Goal: Task Accomplishment & Management: Complete application form

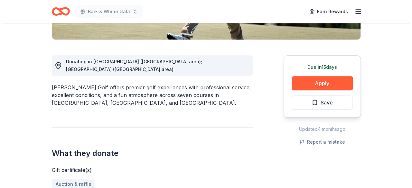
scroll to position [160, 0]
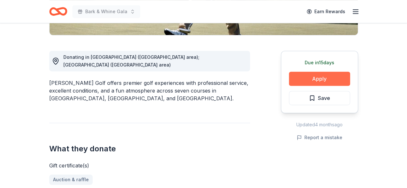
click at [327, 81] on button "Apply" at bounding box center [319, 79] width 61 height 14
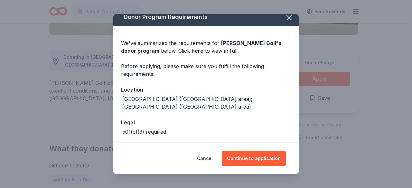
scroll to position [25, 0]
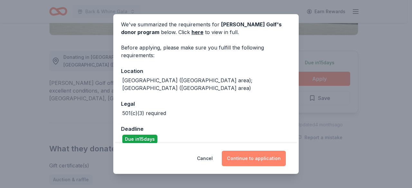
click at [255, 157] on button "Continue to application" at bounding box center [254, 158] width 64 height 15
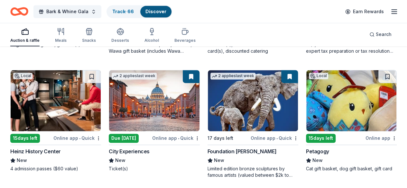
scroll to position [417, 0]
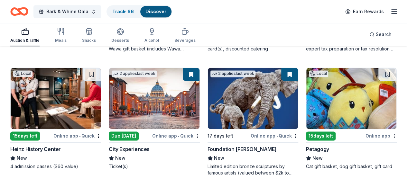
click at [306, 108] on img at bounding box center [351, 98] width 90 height 61
click at [378, 79] on button at bounding box center [387, 74] width 18 height 13
click at [379, 79] on button at bounding box center [387, 74] width 17 height 13
click at [379, 81] on button at bounding box center [387, 74] width 17 height 13
click at [379, 80] on button at bounding box center [387, 74] width 17 height 13
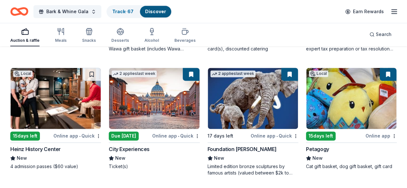
click at [379, 80] on button at bounding box center [387, 74] width 17 height 13
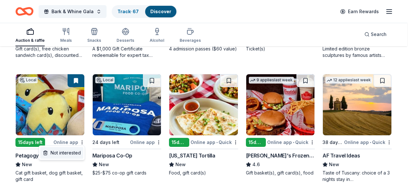
click at [70, 154] on div "Not interested" at bounding box center [61, 153] width 43 height 12
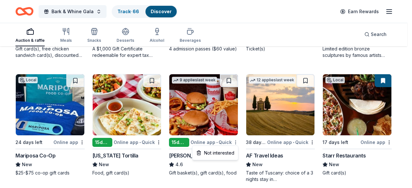
click at [226, 152] on div "Not interested" at bounding box center [215, 153] width 43 height 12
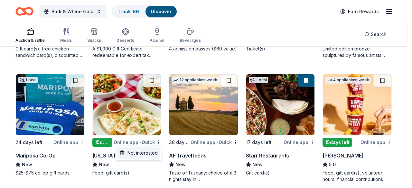
click at [151, 151] on div "Not interested" at bounding box center [138, 153] width 43 height 12
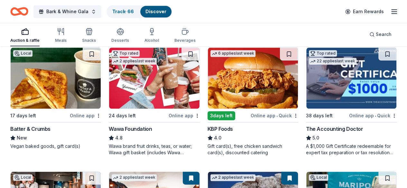
scroll to position [309, 0]
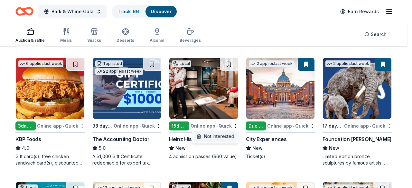
click at [223, 137] on div "Not interested" at bounding box center [215, 137] width 43 height 12
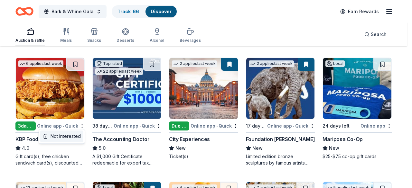
click at [70, 137] on div "Not interested" at bounding box center [61, 137] width 43 height 12
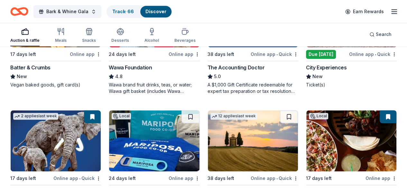
scroll to position [337, 0]
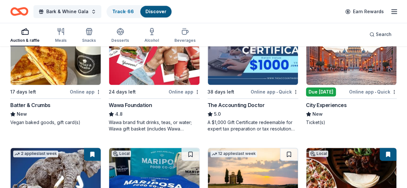
click at [306, 55] on img at bounding box center [351, 54] width 90 height 61
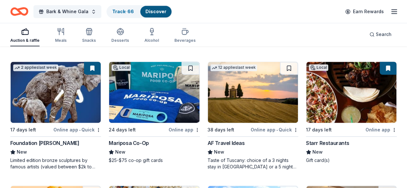
scroll to position [425, 0]
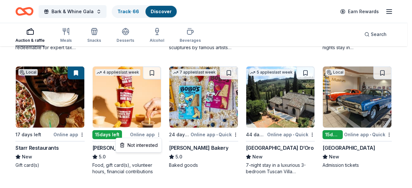
click at [145, 145] on div "Not interested" at bounding box center [138, 146] width 43 height 12
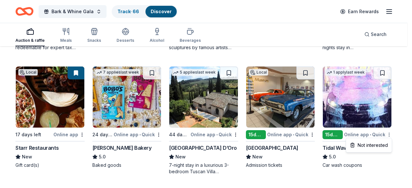
click at [374, 144] on div "Not interested" at bounding box center [368, 146] width 43 height 12
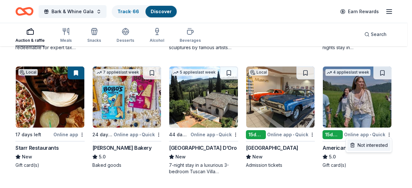
click at [370, 145] on div "Not interested" at bounding box center [368, 146] width 43 height 12
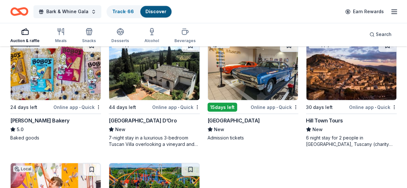
scroll to position [571, 0]
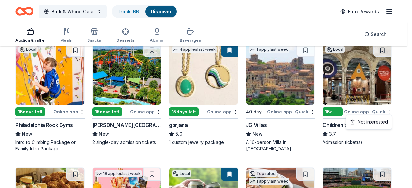
click at [379, 120] on div "Not interested" at bounding box center [368, 122] width 43 height 12
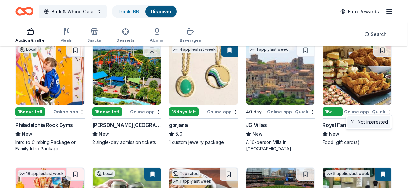
click at [375, 123] on div "Not interested" at bounding box center [368, 122] width 43 height 12
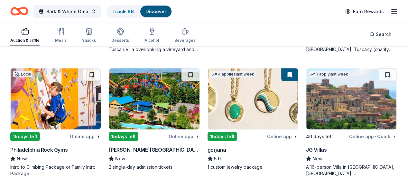
scroll to position [665, 0]
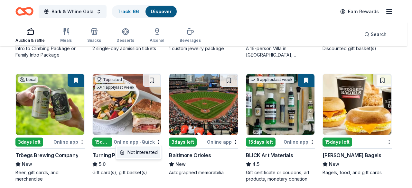
click at [150, 150] on div "Not interested" at bounding box center [138, 153] width 43 height 12
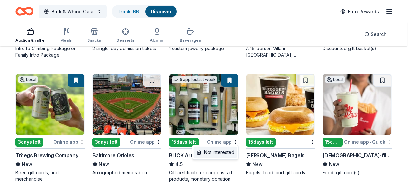
click at [224, 152] on div "Not interested" at bounding box center [215, 153] width 43 height 12
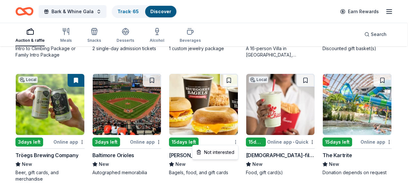
click at [228, 151] on div "Not interested" at bounding box center [215, 153] width 43 height 12
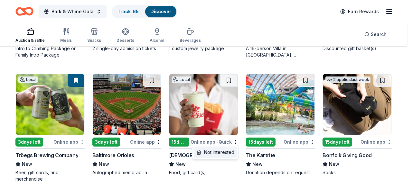
click at [222, 153] on div "Not interested" at bounding box center [215, 153] width 43 height 12
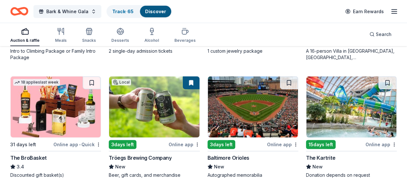
scroll to position [785, 0]
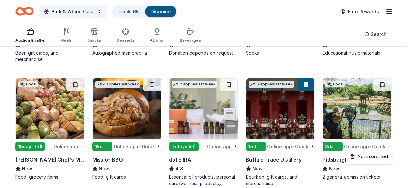
click at [370, 155] on div "Not interested" at bounding box center [368, 157] width 43 height 12
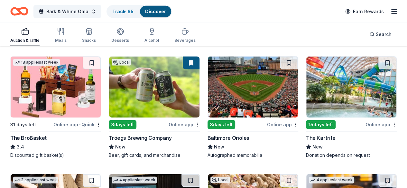
scroll to position [801, 0]
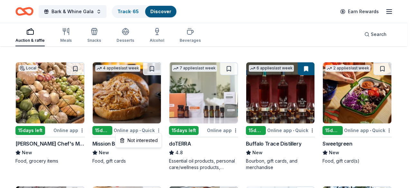
click at [153, 139] on div "Not interested" at bounding box center [138, 141] width 43 height 12
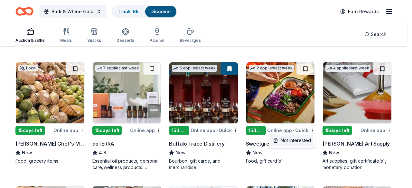
click at [298, 141] on div "Not interested" at bounding box center [291, 141] width 43 height 12
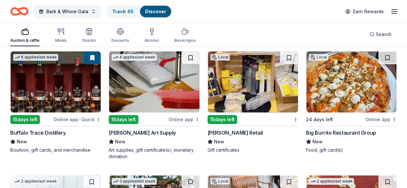
scroll to position [1050, 0]
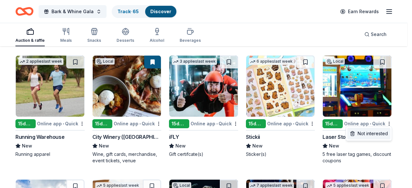
click at [374, 132] on div "Not interested" at bounding box center [368, 134] width 43 height 12
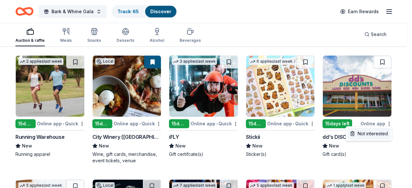
click at [374, 132] on div "Not interested" at bounding box center [368, 134] width 43 height 12
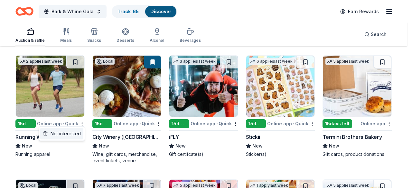
click at [71, 134] on div "Not interested" at bounding box center [61, 134] width 43 height 12
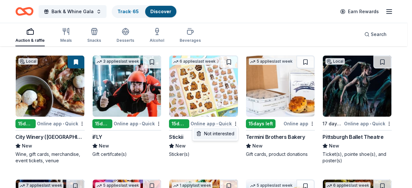
click at [220, 136] on div "Not interested" at bounding box center [215, 134] width 43 height 12
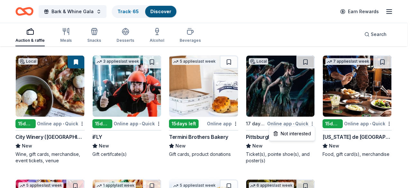
click at [301, 132] on div "Not interested" at bounding box center [291, 134] width 43 height 12
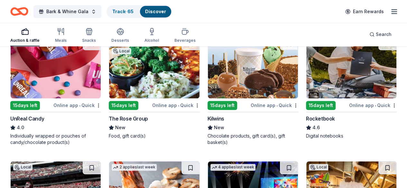
scroll to position [1430, 0]
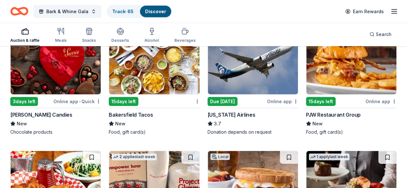
scroll to position [1912, 0]
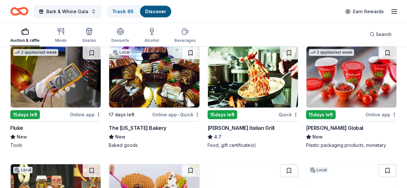
scroll to position [2145, 0]
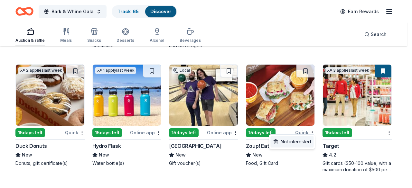
click at [301, 143] on div "Not interested" at bounding box center [291, 142] width 43 height 12
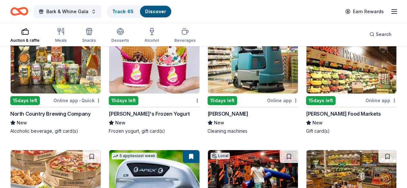
scroll to position [2278, 0]
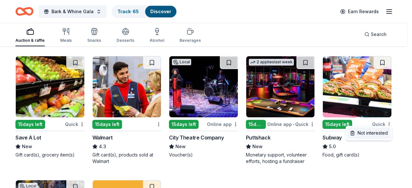
click at [376, 132] on div "Not interested" at bounding box center [368, 133] width 43 height 12
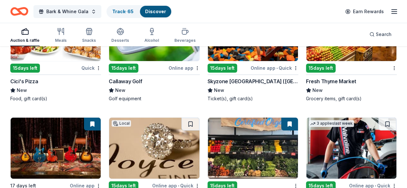
scroll to position [2427, 0]
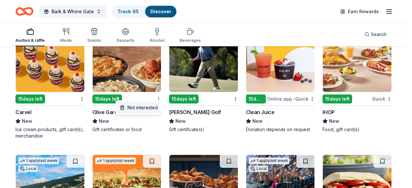
click at [146, 112] on div "Not interested" at bounding box center [138, 108] width 43 height 12
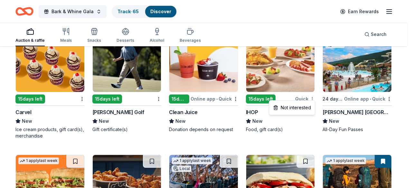
click at [301, 110] on div "Not interested" at bounding box center [291, 108] width 43 height 12
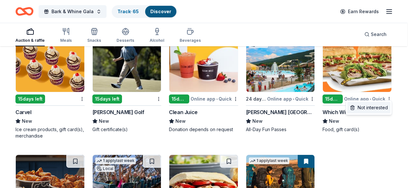
click at [361, 108] on div "Not interested" at bounding box center [368, 108] width 43 height 12
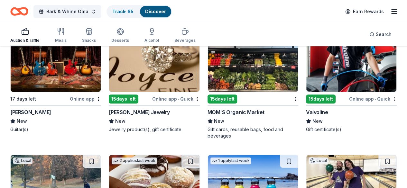
scroll to position [2513, 0]
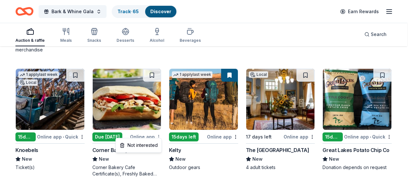
click at [150, 146] on div "Not interested" at bounding box center [138, 146] width 43 height 12
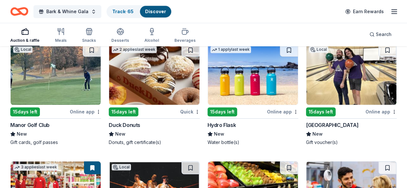
scroll to position [2626, 0]
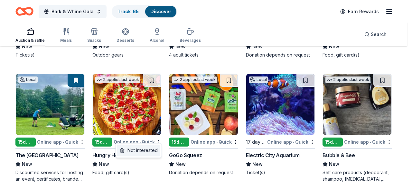
click at [148, 151] on div "Not interested" at bounding box center [138, 151] width 43 height 12
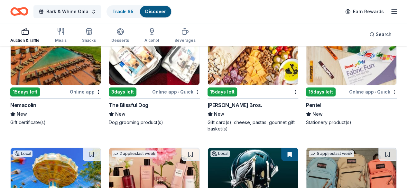
scroll to position [3860, 0]
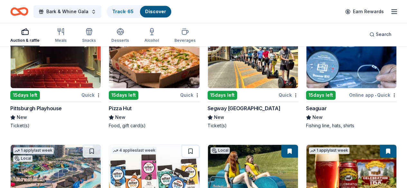
scroll to position [4102, 0]
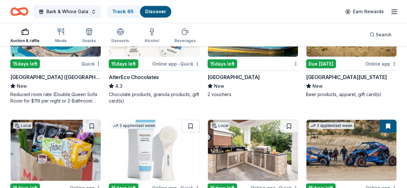
scroll to position [4250, 0]
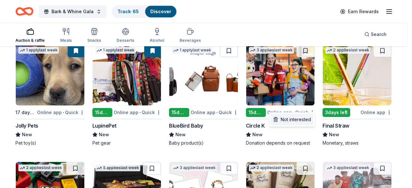
click at [298, 118] on div "Not interested" at bounding box center [291, 120] width 43 height 12
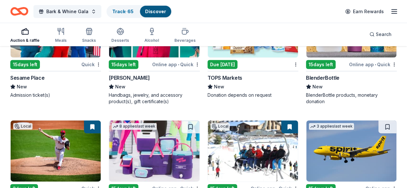
scroll to position [4617, 0]
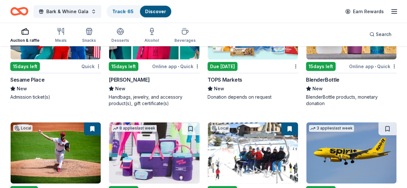
click at [124, 12] on link "Track · 65" at bounding box center [122, 11] width 21 height 5
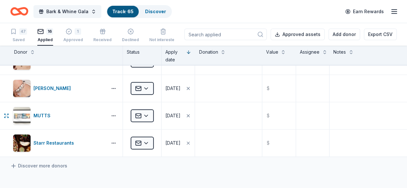
scroll to position [340, 0]
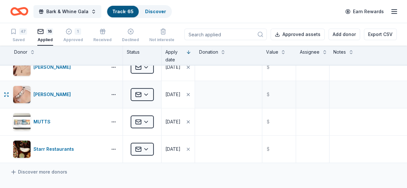
click at [177, 92] on div "09/04/2025" at bounding box center [172, 95] width 15 height 8
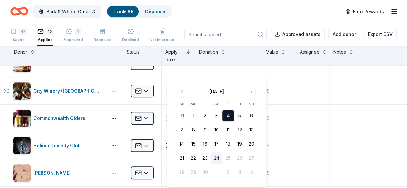
scroll to position [234, 0]
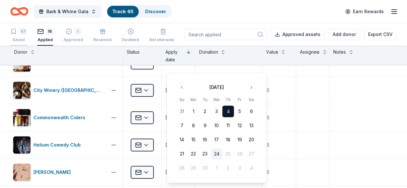
click at [26, 31] on div "47" at bounding box center [23, 31] width 8 height 6
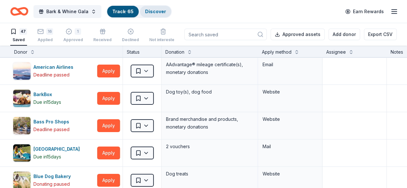
click at [160, 9] on link "Discover" at bounding box center [155, 11] width 21 height 5
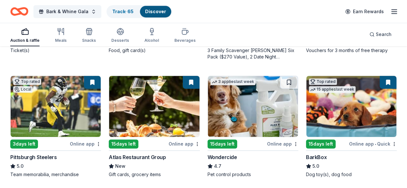
scroll to position [166, 0]
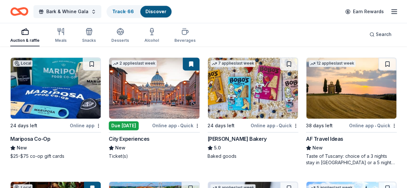
scroll to position [431, 0]
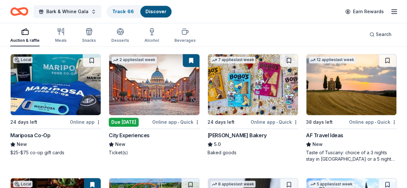
click at [306, 88] on img at bounding box center [351, 84] width 90 height 61
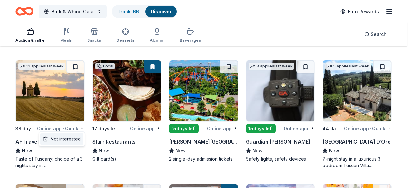
click at [75, 137] on div "Not interested" at bounding box center [61, 139] width 43 height 12
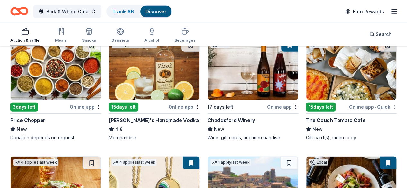
scroll to position [812, 0]
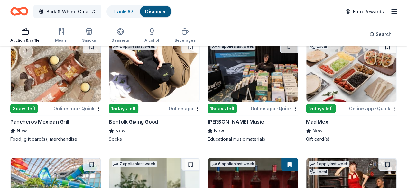
scroll to position [1169, 0]
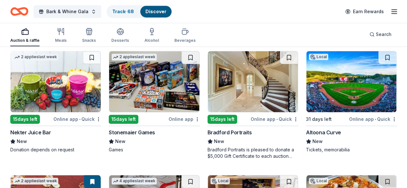
scroll to position [1405, 0]
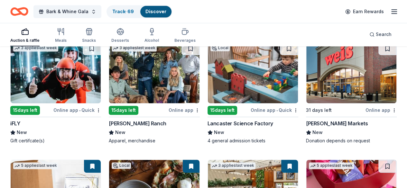
scroll to position [1658, 0]
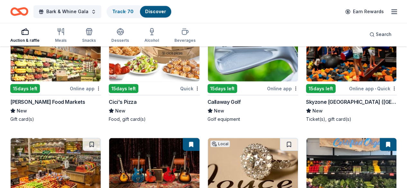
scroll to position [3008, 0]
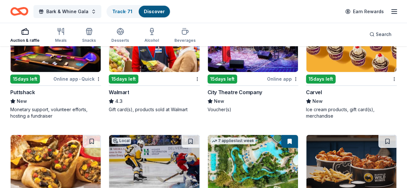
scroll to position [3496, 0]
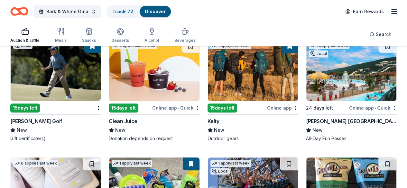
scroll to position [3713, 0]
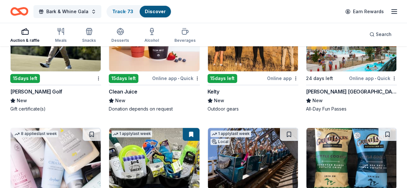
scroll to position [3743, 0]
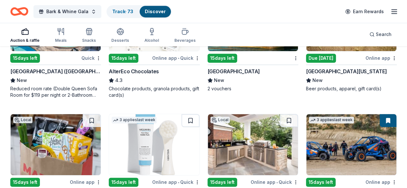
scroll to position [5095, 0]
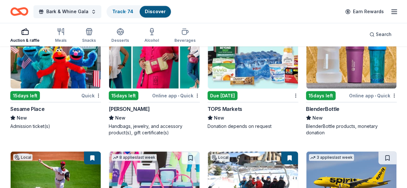
scroll to position [5438, 0]
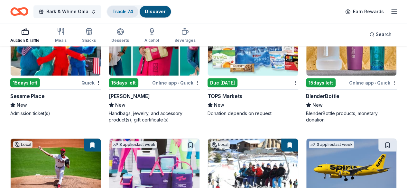
click at [123, 11] on link "Track · 74" at bounding box center [122, 11] width 21 height 5
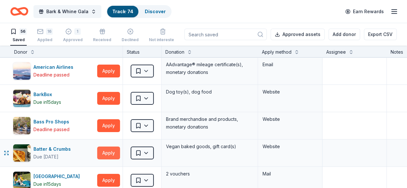
click at [108, 151] on button "Apply" at bounding box center [108, 153] width 23 height 13
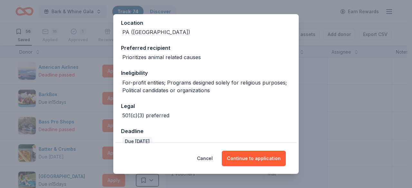
scroll to position [83, 0]
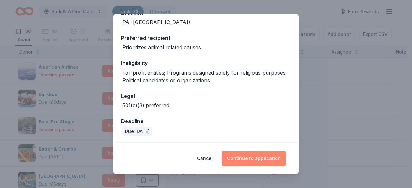
click at [255, 157] on button "Continue to application" at bounding box center [254, 158] width 64 height 15
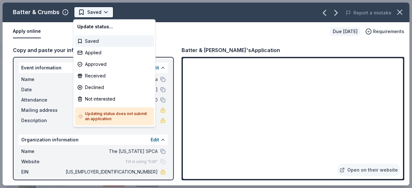
click at [102, 13] on html "Bark & Whine Gala Track · 74 Discover Earn Rewards 56 Saved 16 Applied 1 Approv…" at bounding box center [206, 94] width 412 height 188
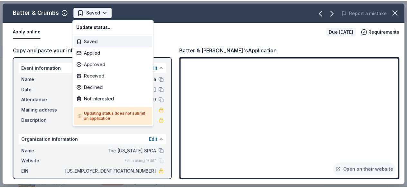
scroll to position [0, 0]
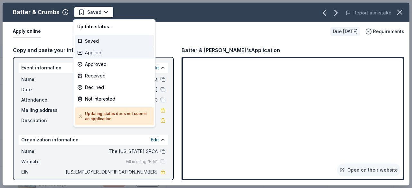
click at [99, 52] on div "Applied" at bounding box center [114, 53] width 79 height 12
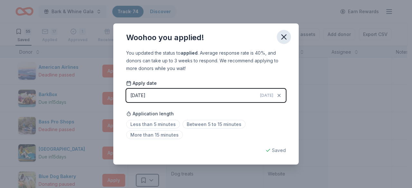
click at [281, 34] on icon "button" at bounding box center [283, 36] width 9 height 9
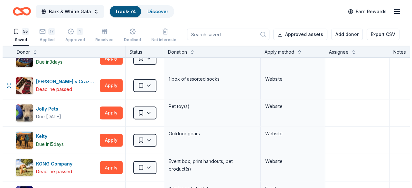
scroll to position [516, 0]
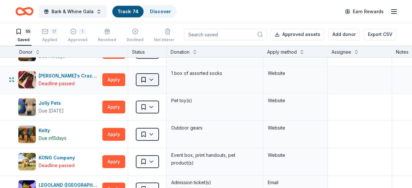
click at [149, 79] on html "Bark & Whine Gala Track · 74 Discover Earn Rewards 55 Saved 17 Applied 1 Approv…" at bounding box center [206, 94] width 412 height 188
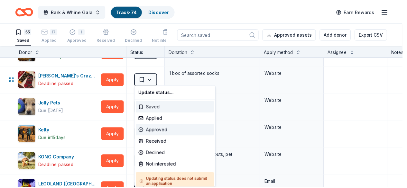
scroll to position [5, 0]
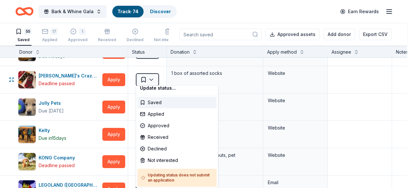
click at [155, 78] on html "Bark & Whine Gala Track · 74 Discover Earn Rewards 55 Saved 17 Applied 1 Approv…" at bounding box center [206, 94] width 412 height 188
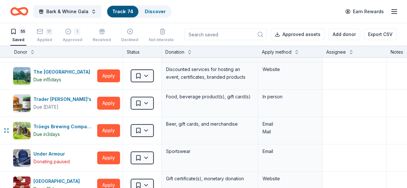
scroll to position [1315, 0]
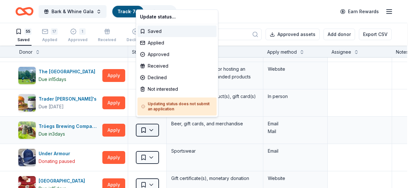
click at [153, 127] on html "Bark & Whine Gala Track · 74 Discover Earn Rewards 55 Saved 17 Applied 1 Approv…" at bounding box center [206, 94] width 412 height 188
click at [156, 43] on div "Applied" at bounding box center [176, 43] width 79 height 12
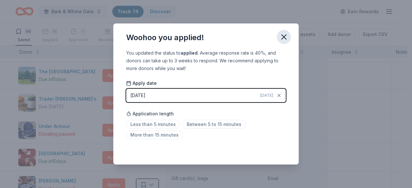
click at [281, 40] on icon "button" at bounding box center [283, 36] width 9 height 9
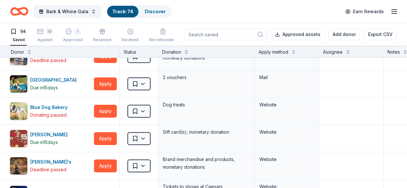
scroll to position [0, 3]
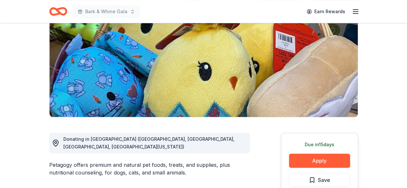
scroll to position [79, 0]
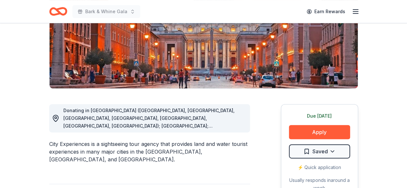
scroll to position [108, 0]
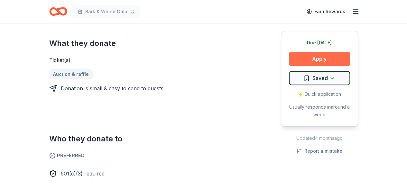
click at [325, 59] on button "Apply" at bounding box center [319, 59] width 61 height 14
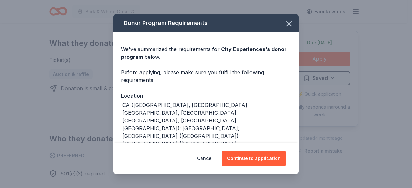
scroll to position [56, 0]
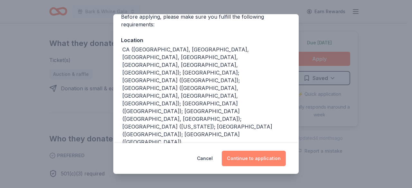
click at [253, 161] on button "Continue to application" at bounding box center [254, 158] width 64 height 15
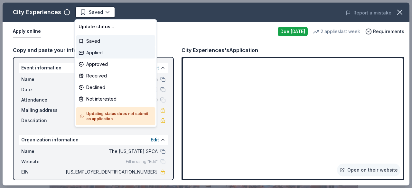
click at [104, 54] on div "Applied" at bounding box center [115, 53] width 79 height 12
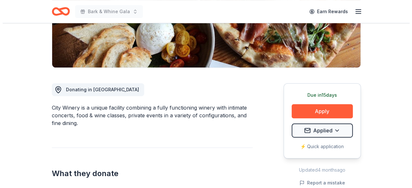
scroll to position [129, 0]
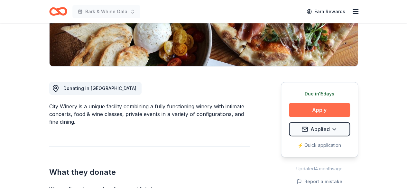
click at [318, 109] on button "Apply" at bounding box center [319, 110] width 61 height 14
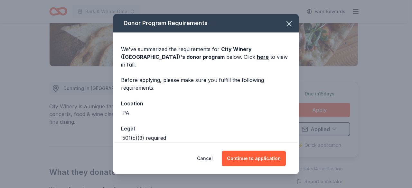
scroll to position [25, 0]
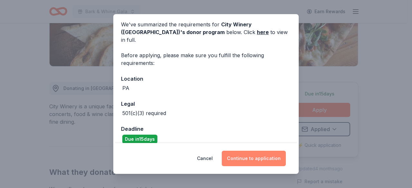
click at [248, 156] on button "Continue to application" at bounding box center [254, 158] width 64 height 15
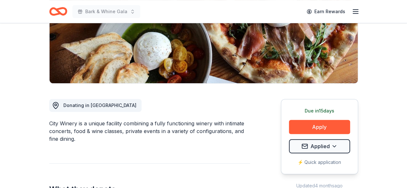
scroll to position [112, 0]
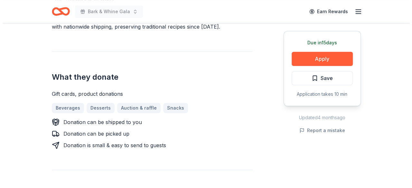
scroll to position [218, 0]
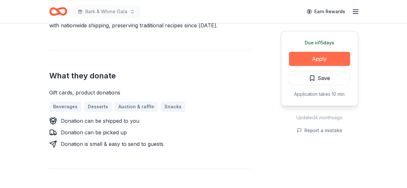
click at [325, 55] on button "Apply" at bounding box center [319, 59] width 61 height 14
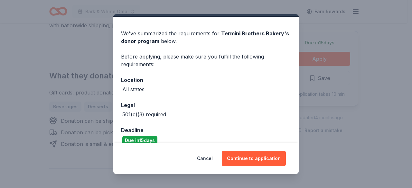
scroll to position [25, 0]
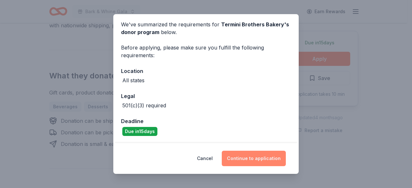
click at [251, 157] on button "Continue to application" at bounding box center [254, 158] width 64 height 15
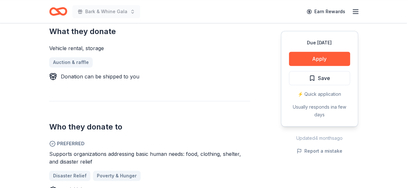
scroll to position [270, 0]
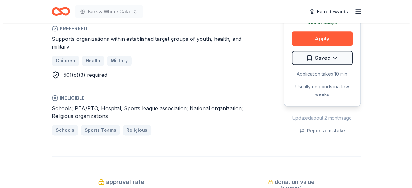
scroll to position [372, 0]
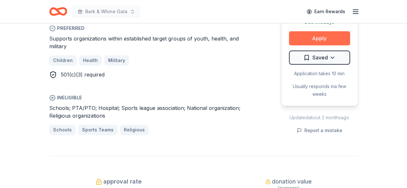
click at [332, 34] on button "Apply" at bounding box center [319, 38] width 61 height 14
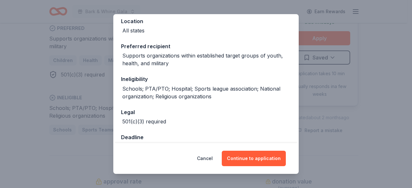
scroll to position [91, 0]
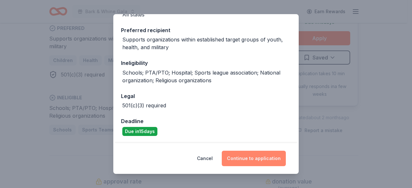
click at [252, 160] on button "Continue to application" at bounding box center [254, 158] width 64 height 15
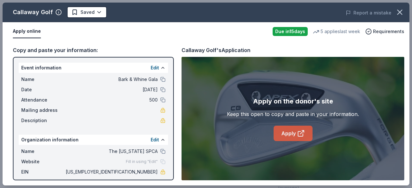
click at [288, 133] on link "Apply" at bounding box center [292, 133] width 39 height 15
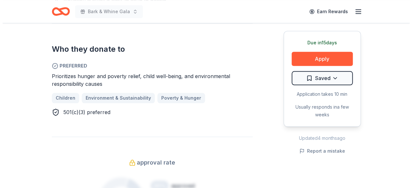
scroll to position [340, 0]
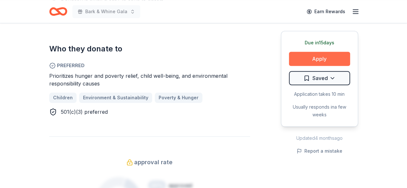
click at [317, 55] on button "Apply" at bounding box center [319, 59] width 61 height 14
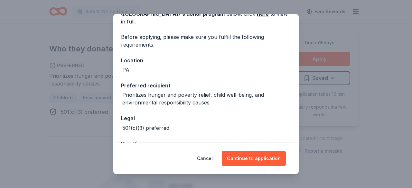
scroll to position [58, 0]
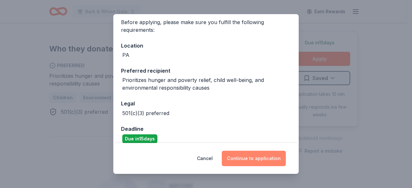
click at [249, 157] on button "Continue to application" at bounding box center [254, 158] width 64 height 15
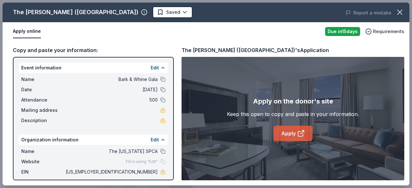
click at [293, 132] on link "Apply" at bounding box center [292, 133] width 39 height 15
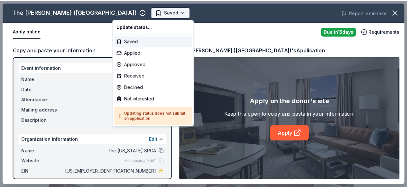
scroll to position [0, 0]
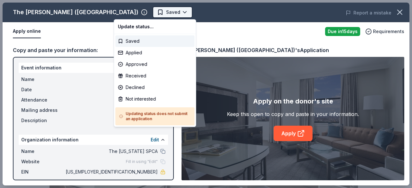
click at [128, 11] on body "Bark & Whine Gala Saved Apply Due [DATE] Share The [PERSON_NAME][GEOGRAPHIC_DAT…" at bounding box center [203, 94] width 407 height 188
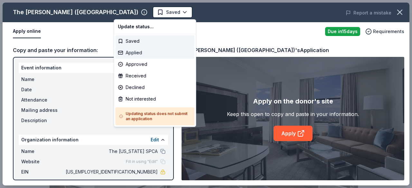
click at [126, 52] on div "Applied" at bounding box center [154, 53] width 79 height 12
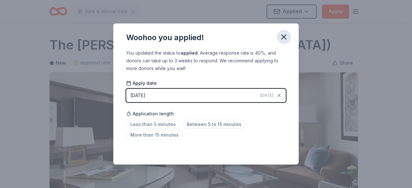
click at [285, 38] on icon "button" at bounding box center [283, 37] width 5 height 5
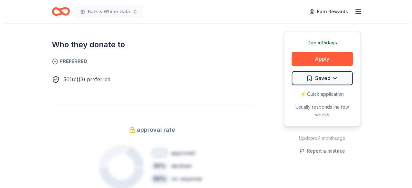
scroll to position [352, 0]
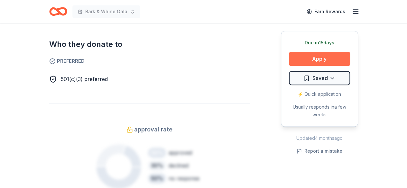
click at [327, 61] on button "Apply" at bounding box center [319, 59] width 61 height 14
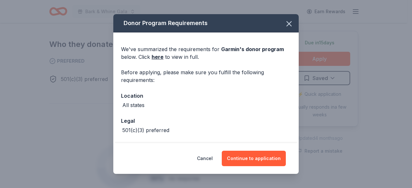
scroll to position [25, 0]
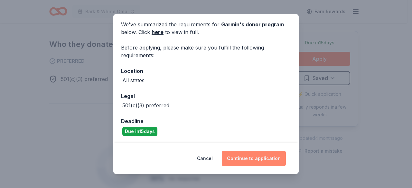
click at [253, 157] on button "Continue to application" at bounding box center [254, 158] width 64 height 15
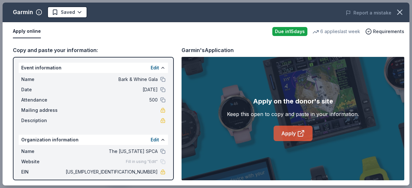
click at [292, 133] on link "Apply" at bounding box center [292, 133] width 39 height 15
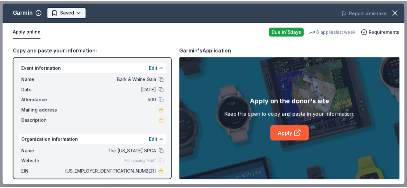
scroll to position [0, 0]
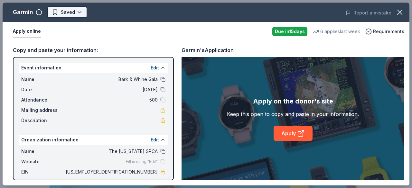
click at [77, 10] on body "Bark & Whine Gala Earn Rewards Due [DATE] Share Garmin New 6 applies last week …" at bounding box center [203, 94] width 407 height 188
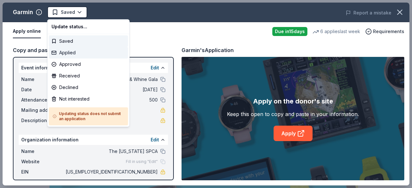
click at [73, 56] on div "Applied" at bounding box center [88, 53] width 79 height 12
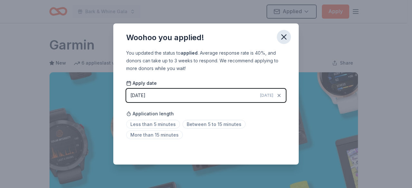
click at [282, 36] on icon "button" at bounding box center [283, 36] width 9 height 9
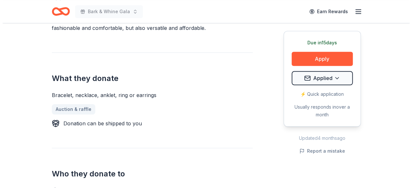
scroll to position [217, 0]
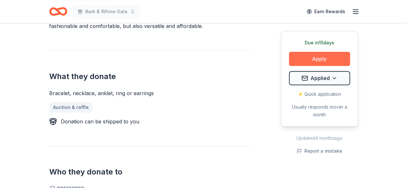
click at [309, 63] on button "Apply" at bounding box center [319, 59] width 61 height 14
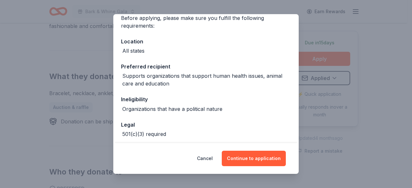
scroll to position [83, 0]
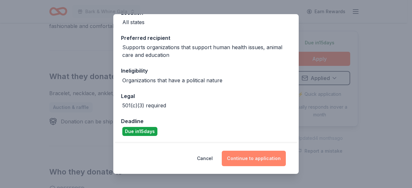
click at [257, 162] on button "Continue to application" at bounding box center [254, 158] width 64 height 15
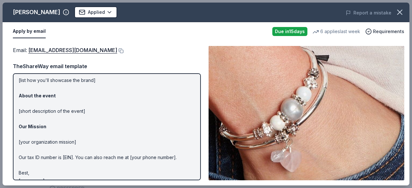
scroll to position [74, 0]
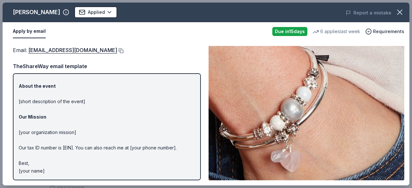
click at [117, 48] on button at bounding box center [120, 50] width 6 height 5
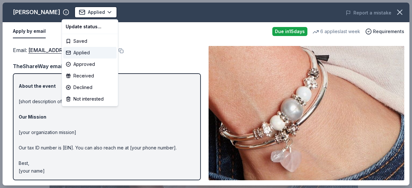
click at [81, 55] on div "Applied" at bounding box center [89, 53] width 53 height 12
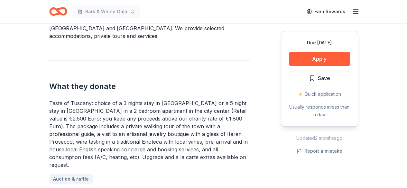
scroll to position [224, 0]
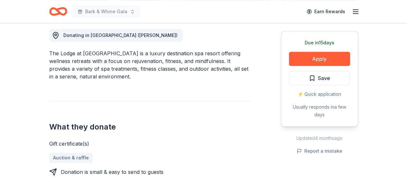
scroll to position [144, 0]
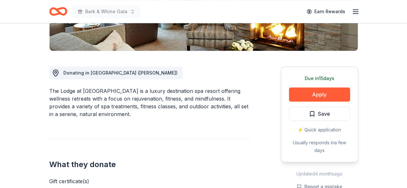
drag, startPoint x: 107, startPoint y: 91, endPoint x: 56, endPoint y: 93, distance: 51.5
click at [66, 93] on div "The Lodge at [GEOGRAPHIC_DATA] is a luxury destination spa resort offering well…" at bounding box center [149, 102] width 201 height 31
drag, startPoint x: 49, startPoint y: 90, endPoint x: 69, endPoint y: 90, distance: 19.9
click at [69, 90] on div "The Lodge at [GEOGRAPHIC_DATA] is a luxury destination spa resort offering well…" at bounding box center [149, 102] width 201 height 31
click at [68, 91] on div "The Lodge at [GEOGRAPHIC_DATA] is a luxury destination spa resort offering well…" at bounding box center [149, 102] width 201 height 31
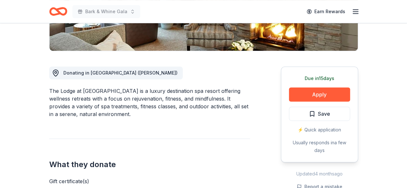
click at [68, 91] on div "The Lodge at [GEOGRAPHIC_DATA] is a luxury destination spa resort offering well…" at bounding box center [149, 102] width 201 height 31
click at [69, 91] on div "The Lodge at [GEOGRAPHIC_DATA] is a luxury destination spa resort offering well…" at bounding box center [149, 102] width 201 height 31
click at [148, 130] on div "Donating in [GEOGRAPHIC_DATA] ([PERSON_NAME]) The Lodge at [GEOGRAPHIC_DATA] is…" at bounding box center [149, 169] width 201 height 237
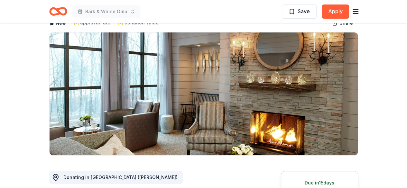
scroll to position [0, 0]
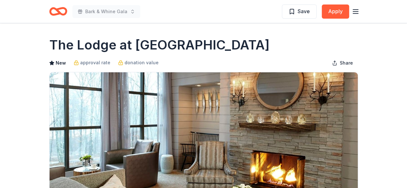
click at [149, 43] on h1 "The Lodge at [GEOGRAPHIC_DATA]" at bounding box center [159, 45] width 220 height 18
click at [149, 43] on h1 "The Lodge at Woodloch" at bounding box center [159, 45] width 220 height 18
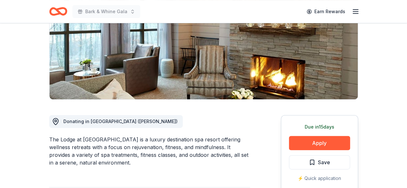
scroll to position [97, 0]
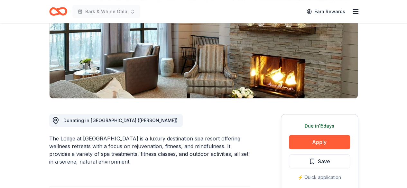
drag, startPoint x: 51, startPoint y: 137, endPoint x: 137, endPoint y: 148, distance: 86.2
click at [137, 148] on div "The Lodge at Woodloch is a luxury destination spa resort offering wellness retr…" at bounding box center [149, 150] width 201 height 31
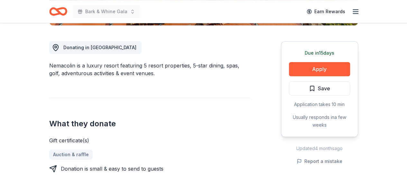
scroll to position [158, 0]
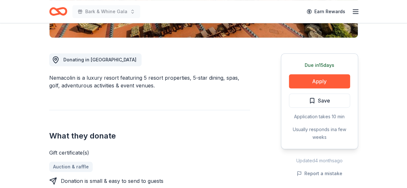
drag, startPoint x: 50, startPoint y: 76, endPoint x: 66, endPoint y: 78, distance: 15.8
click at [66, 78] on div "Nemacolin is a luxury resort featuring 5 resort properties, 5-star dining, spas…" at bounding box center [149, 81] width 201 height 15
click at [65, 77] on div "Nemacolin is a luxury resort featuring 5 resort properties, 5-star dining, spas…" at bounding box center [149, 81] width 201 height 15
